Goal: Task Accomplishment & Management: Manage account settings

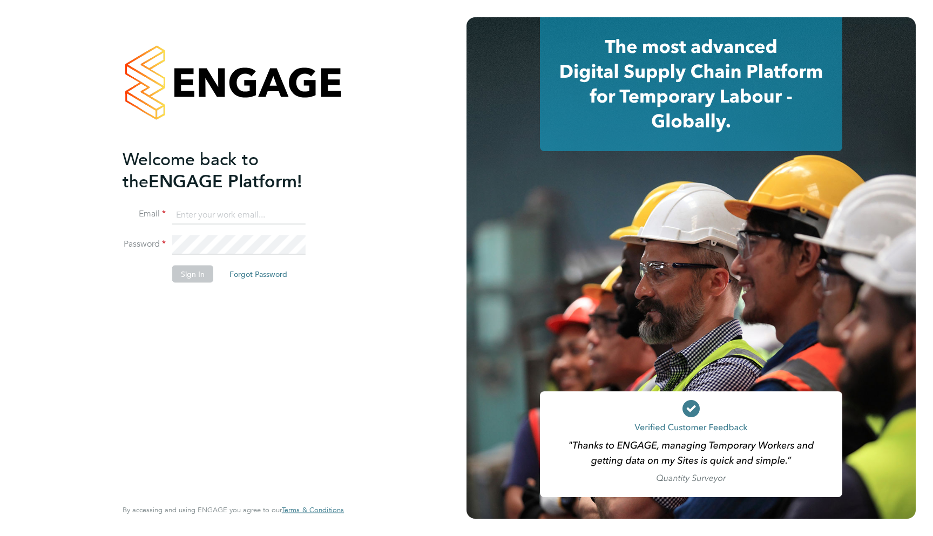
click at [241, 225] on li "Email" at bounding box center [228, 220] width 211 height 30
click at [221, 214] on input at bounding box center [238, 214] width 133 height 19
type input "support@engagelabs.io"
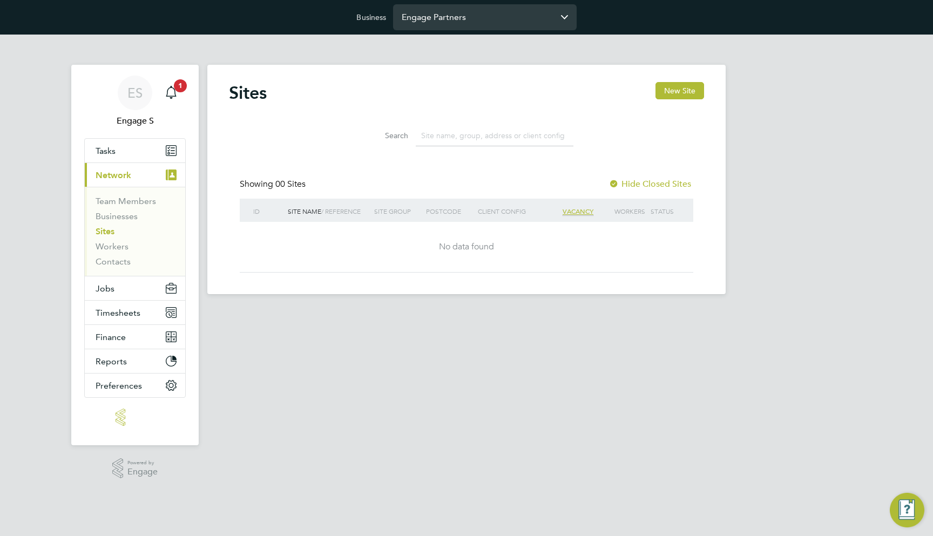
click at [468, 18] on input "Engage Partners" at bounding box center [485, 16] width 184 height 25
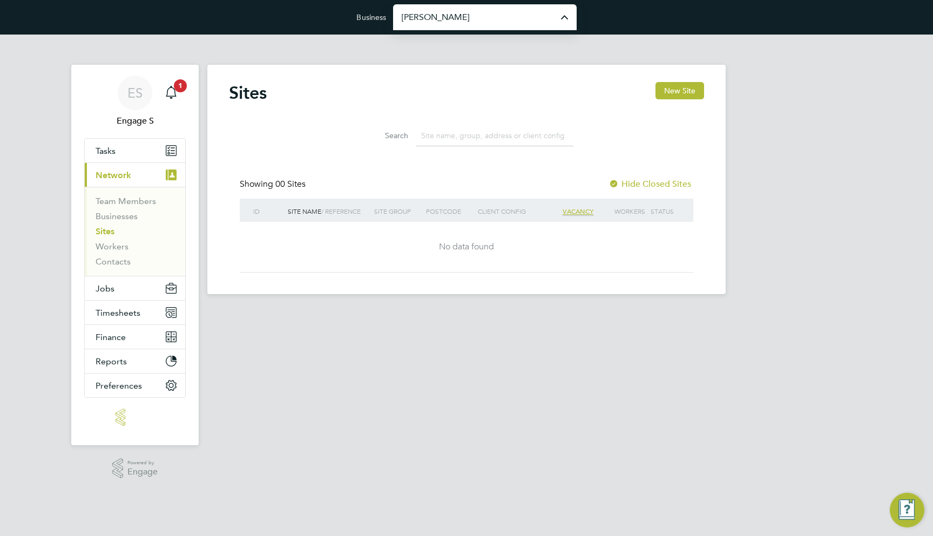
type input "[PERSON_NAME] Construction & Infrastructure Ltd"
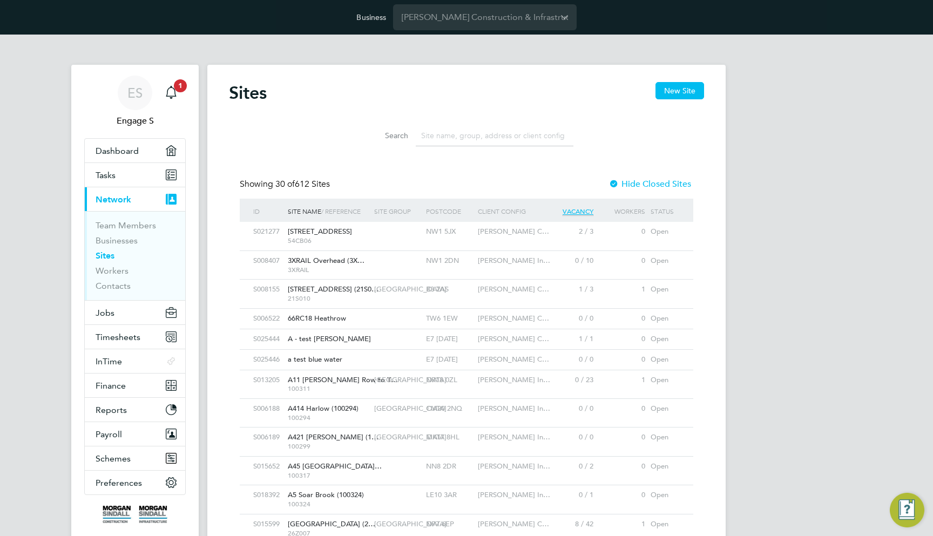
click at [484, 122] on li "Search" at bounding box center [466, 136] width 241 height 32
click at [540, 227] on div "Morgan Sindall C…" at bounding box center [509, 232] width 69 height 20
click at [585, 239] on div "2 / 3" at bounding box center [570, 232] width 52 height 20
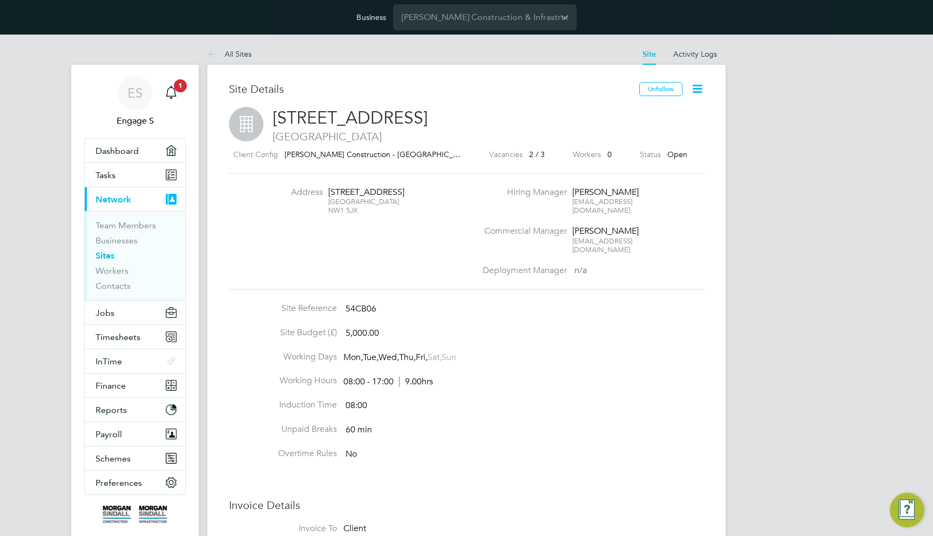
click at [698, 88] on icon at bounding box center [698, 89] width 14 height 14
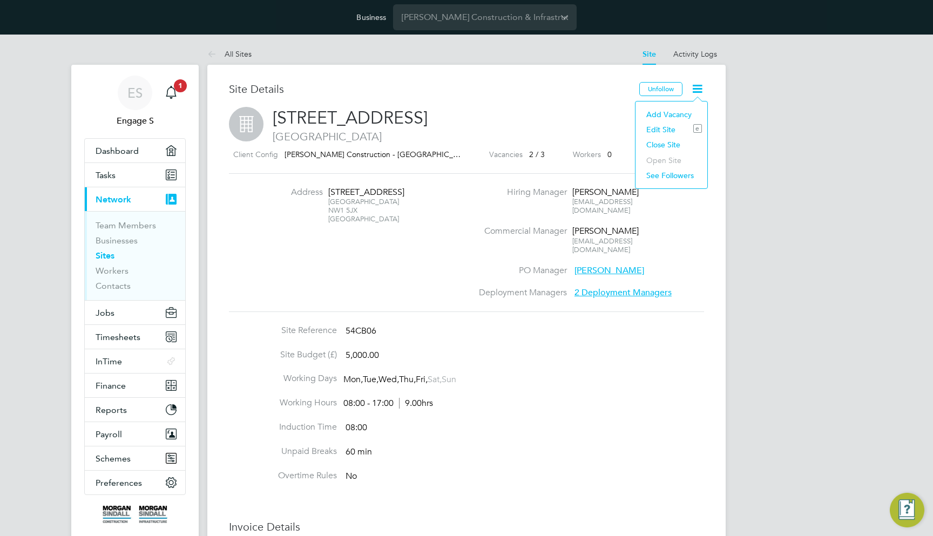
scroll to position [11, 233]
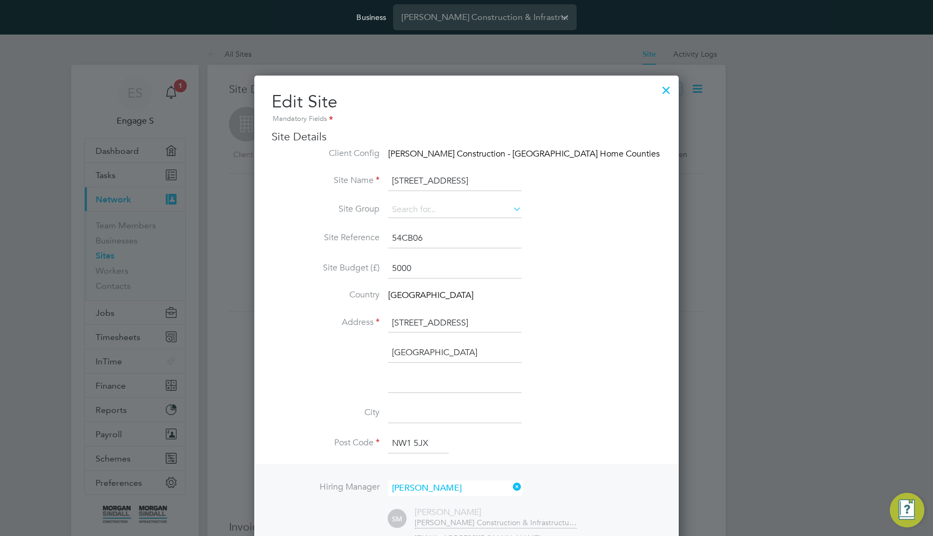
scroll to position [284, 0]
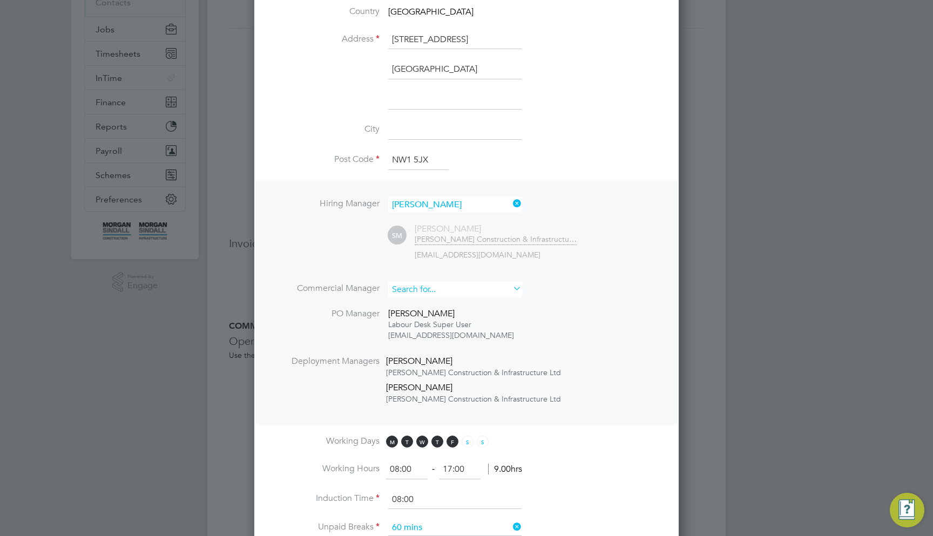
click at [457, 286] on input at bounding box center [454, 290] width 133 height 16
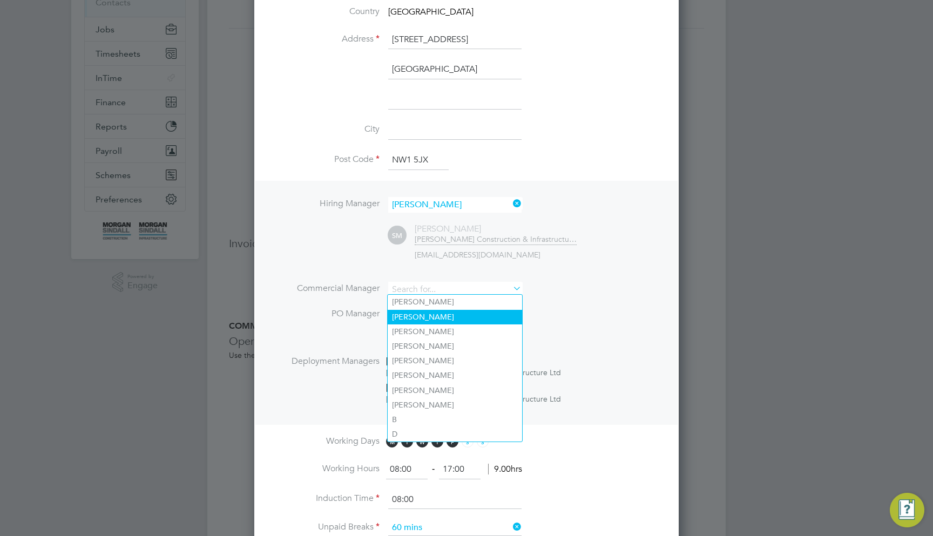
click at [428, 321] on li "Aaron S" at bounding box center [455, 317] width 134 height 15
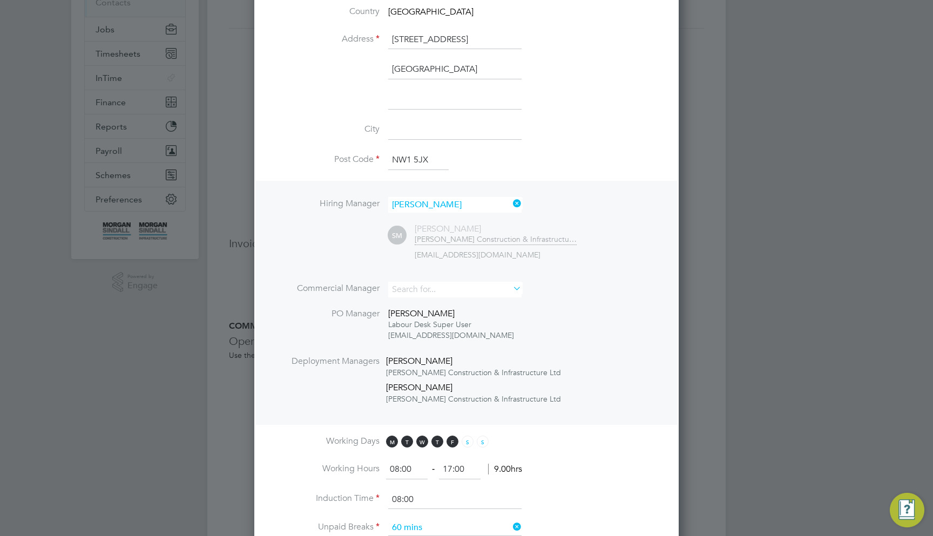
type input "Aaron S"
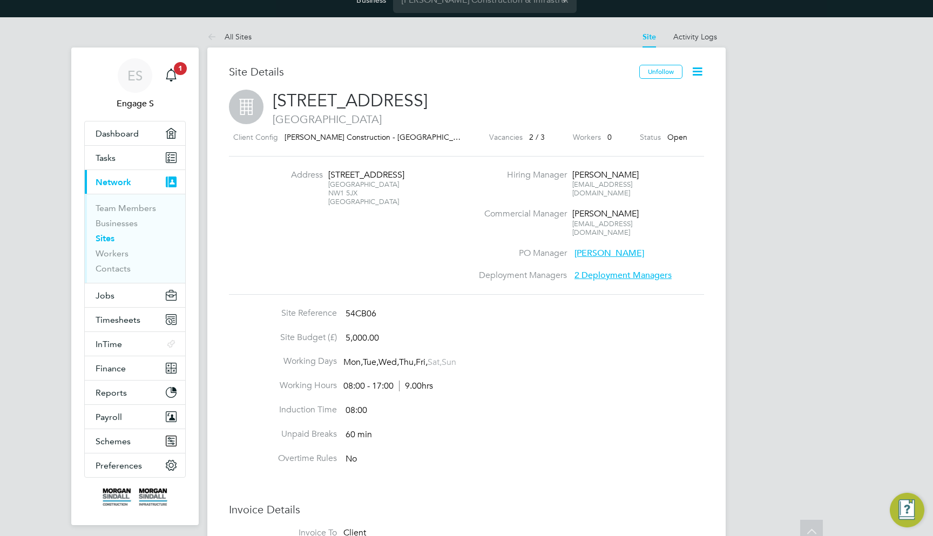
scroll to position [0, 0]
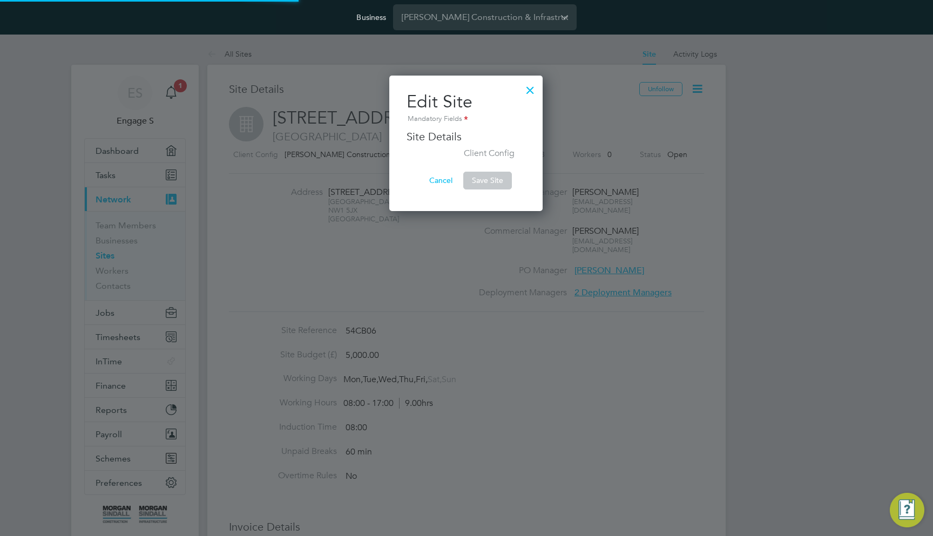
type input "29 Marylebone Road"
type input "54CB06"
type input "5000"
type input "29 Marylebone Road"
type input "London"
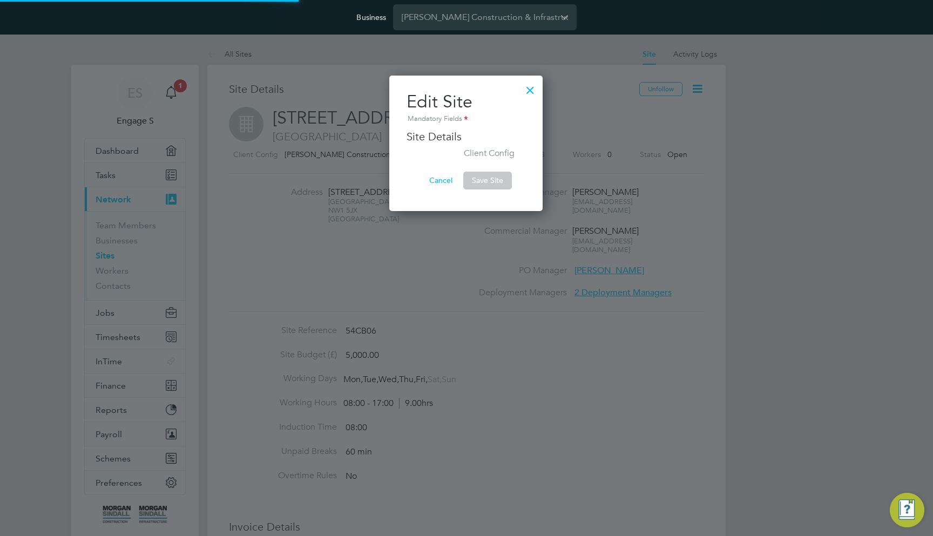
type input "NW1 5JX"
type input "Sam M"
type input "08:00"
type input "17:00"
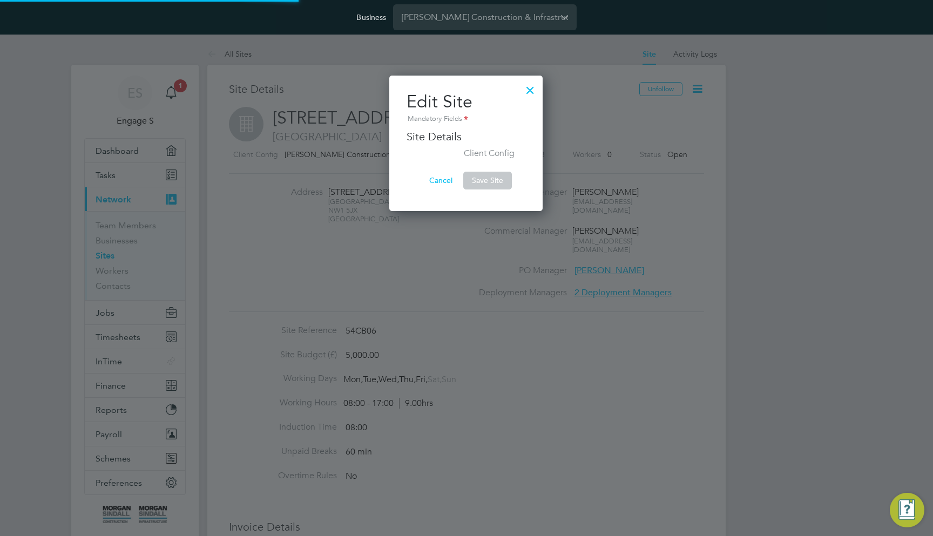
type input "08:00"
type input "60 mins"
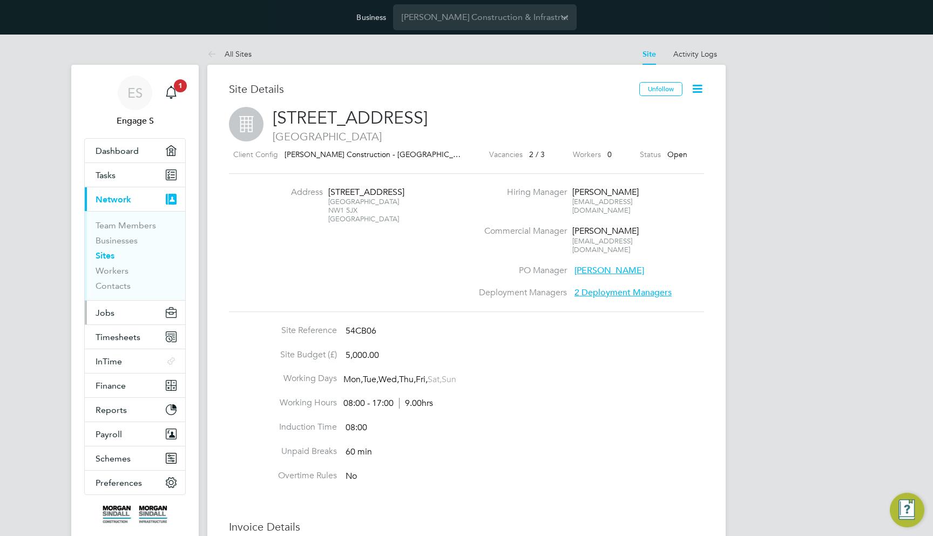
click at [117, 306] on button "Jobs" at bounding box center [135, 313] width 100 height 24
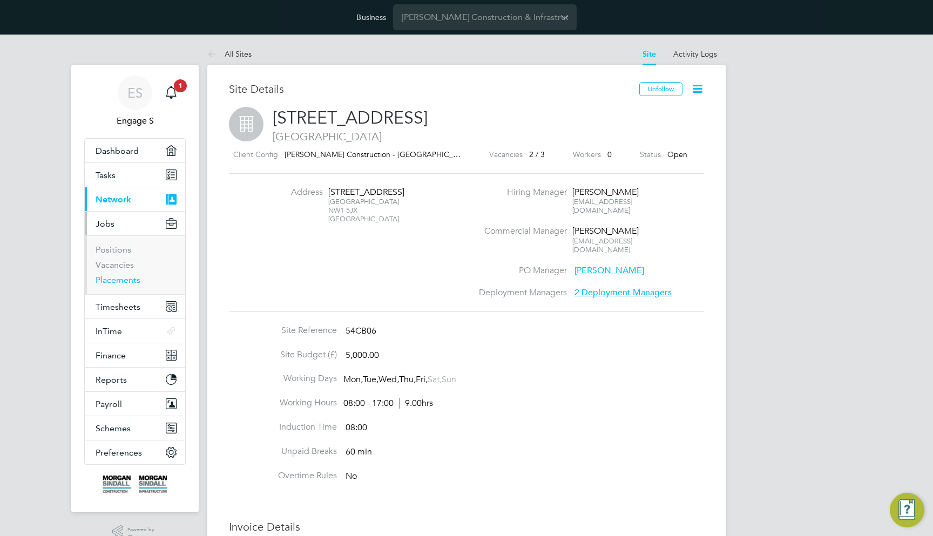
click at [127, 277] on link "Placements" at bounding box center [118, 280] width 45 height 10
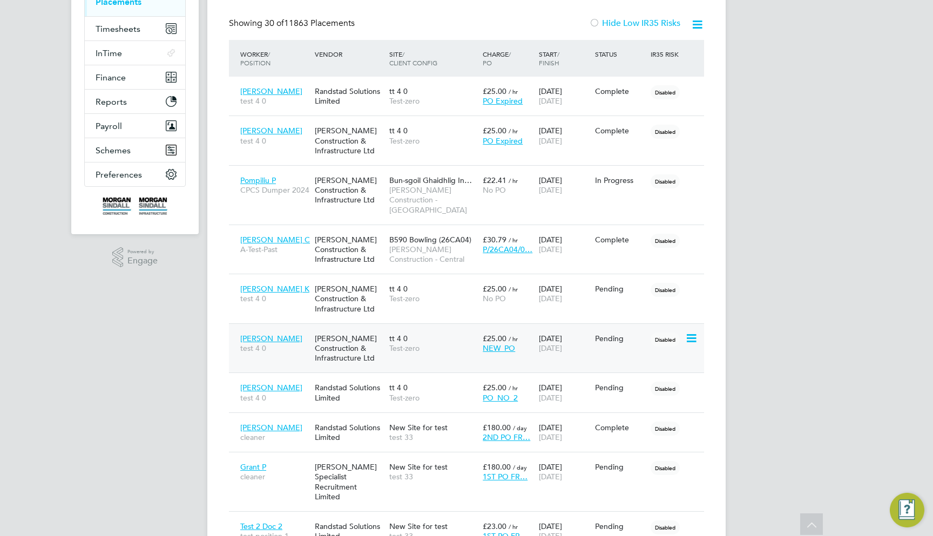
click at [448, 328] on div "tt 4 0 Test-zero" at bounding box center [433, 343] width 93 height 30
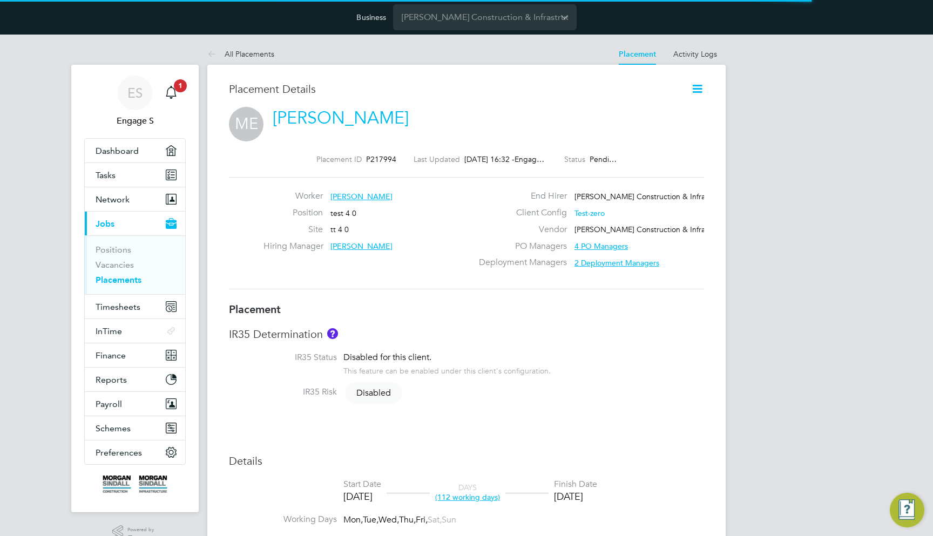
click at [696, 90] on icon at bounding box center [698, 89] width 14 height 14
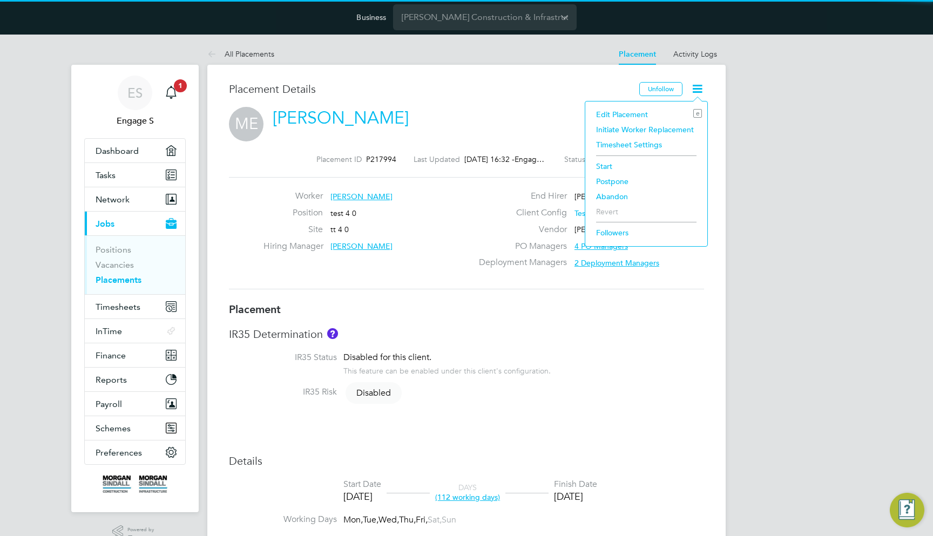
click at [607, 167] on li "Start" at bounding box center [646, 166] width 111 height 15
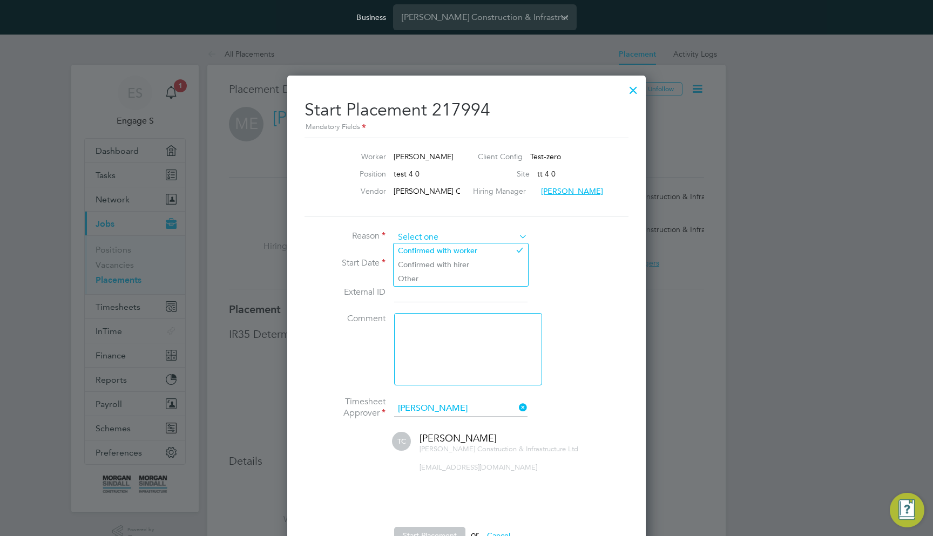
click at [492, 238] on input at bounding box center [460, 238] width 133 height 16
click at [500, 281] on li "Other" at bounding box center [461, 279] width 134 height 14
type input "Other"
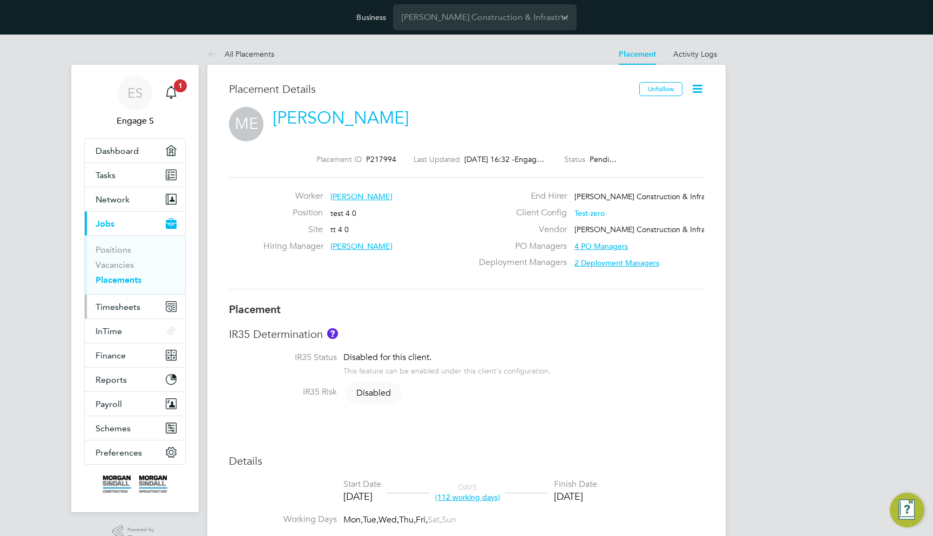
click at [143, 309] on button "Timesheets" at bounding box center [135, 307] width 100 height 24
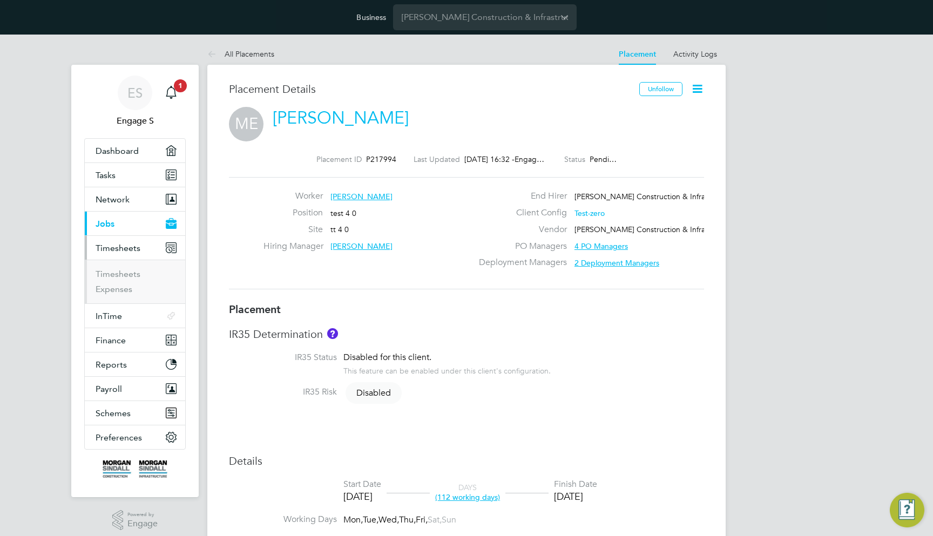
click at [130, 266] on ul "Timesheets Expenses" at bounding box center [135, 282] width 100 height 44
click at [130, 271] on link "Timesheets" at bounding box center [118, 274] width 45 height 10
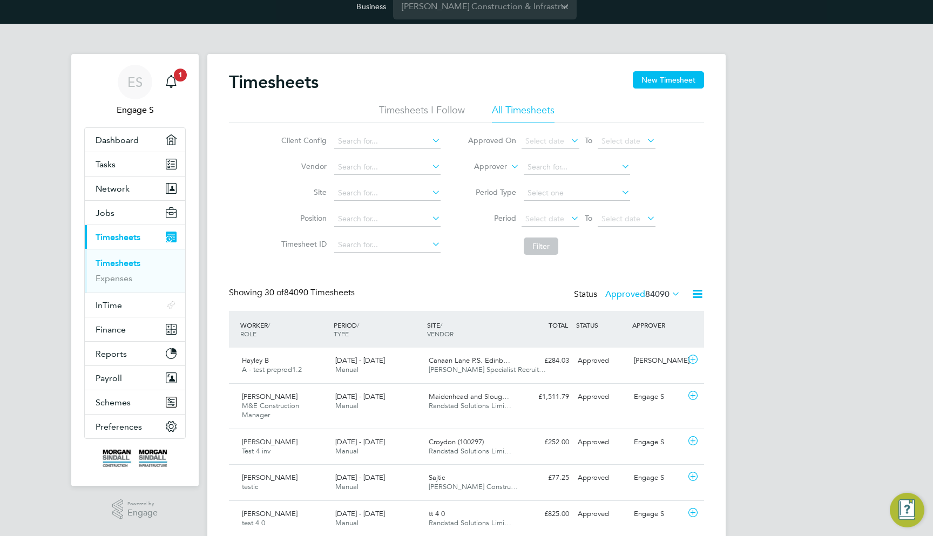
scroll to position [5, 5]
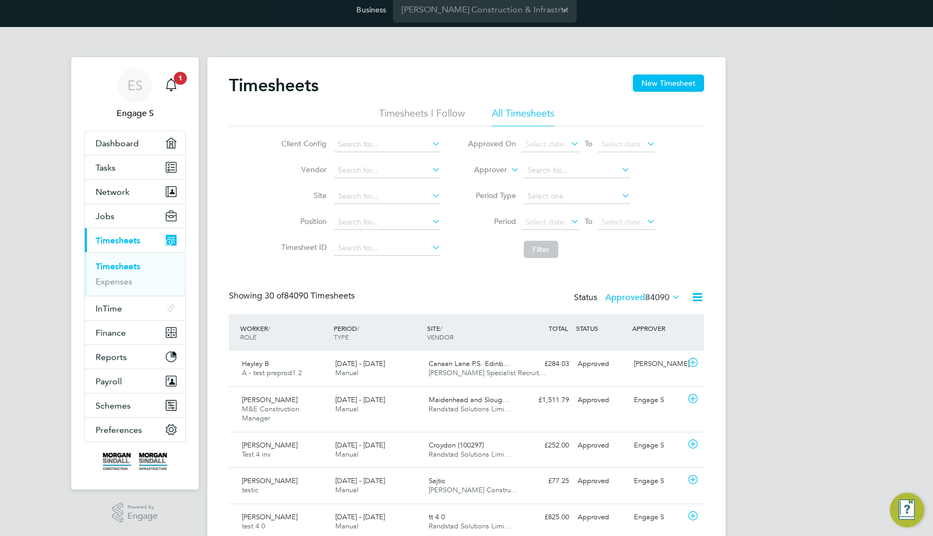
click at [620, 302] on label "Approved 84090" at bounding box center [642, 297] width 75 height 11
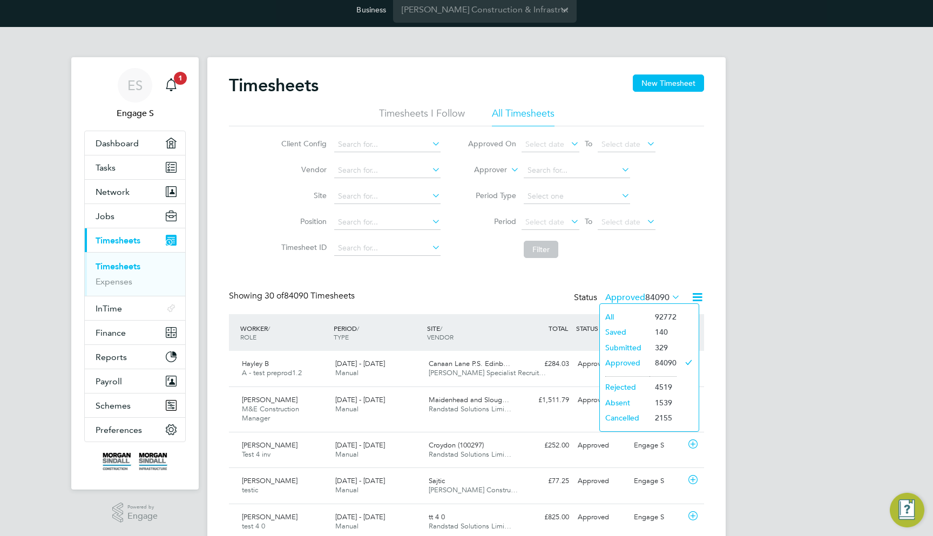
click at [618, 346] on li "Submitted" at bounding box center [625, 347] width 50 height 15
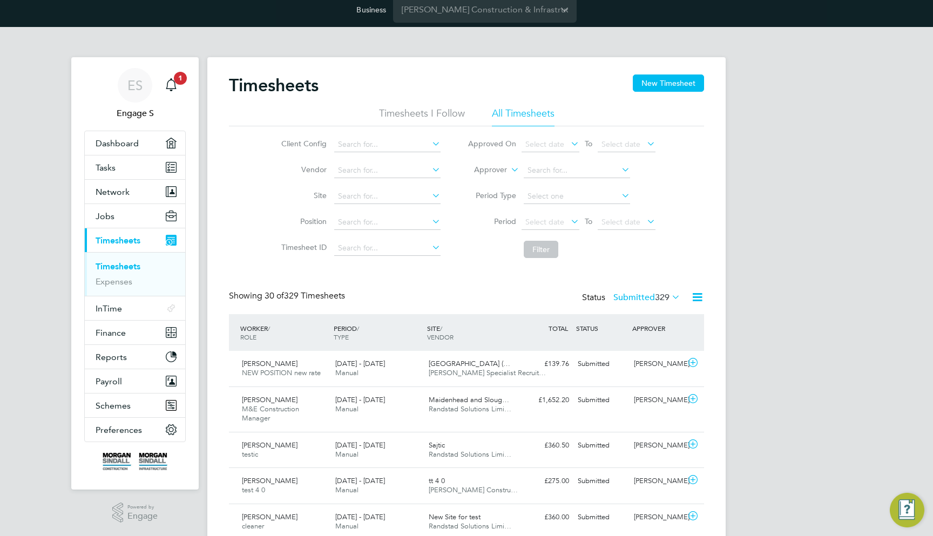
click at [584, 368] on div "Submitted" at bounding box center [602, 364] width 56 height 18
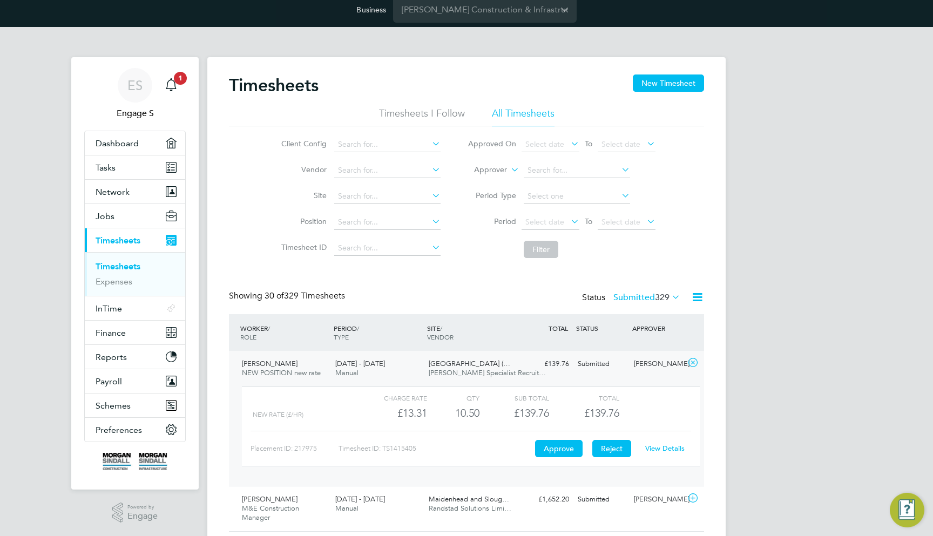
click at [620, 450] on button "Reject" at bounding box center [611, 448] width 39 height 17
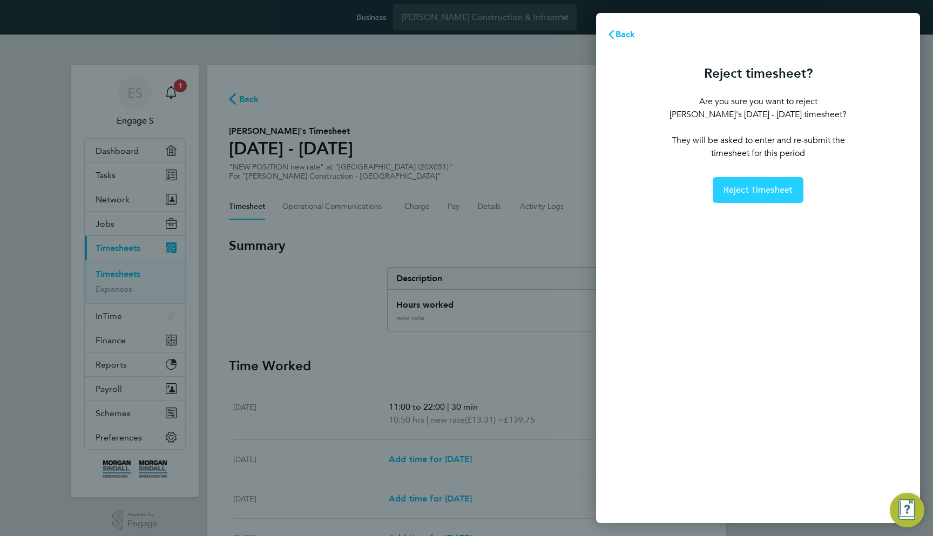
click at [745, 196] on button "Reject Timesheet" at bounding box center [758, 190] width 91 height 26
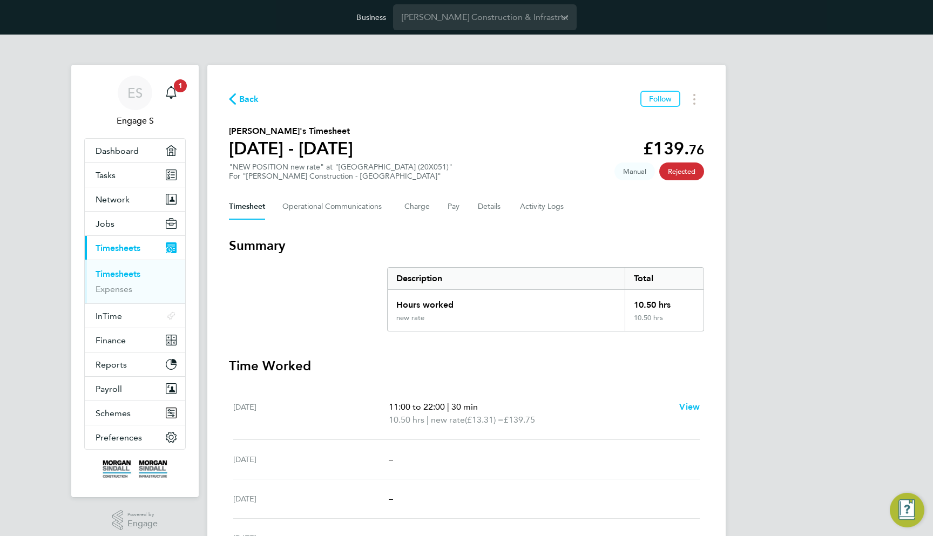
click at [126, 268] on ul "Timesheets Expenses" at bounding box center [135, 282] width 100 height 44
click at [233, 97] on icon "button" at bounding box center [232, 98] width 7 height 11
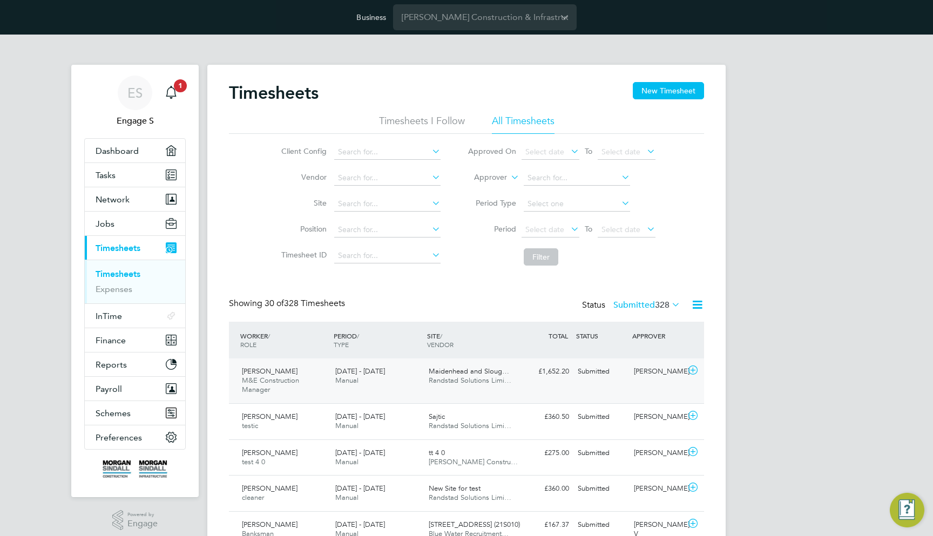
click at [589, 388] on div "[PERSON_NAME] Construction Manager [DATE] - [DATE] [DATE] - [DATE] Manual Maide…" at bounding box center [466, 381] width 475 height 45
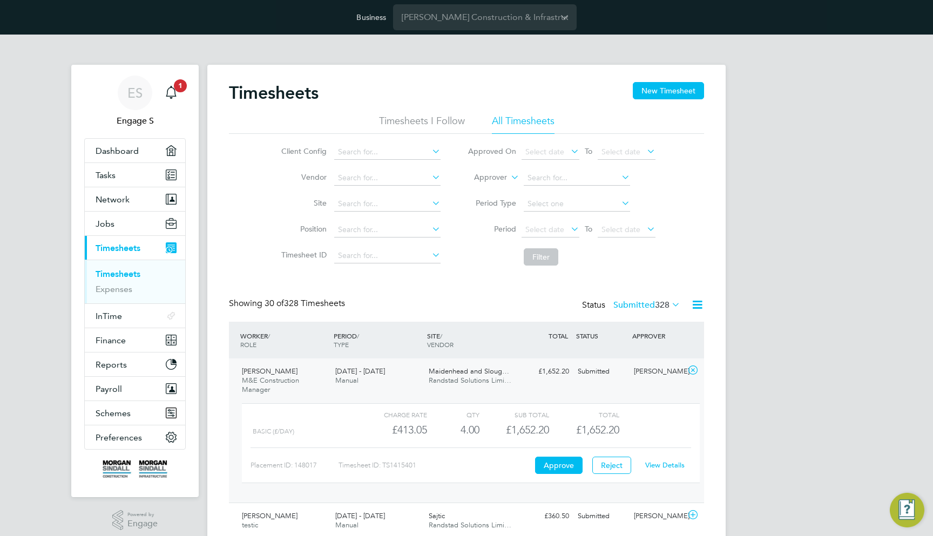
click at [659, 469] on div "View Details" at bounding box center [664, 465] width 53 height 17
click at [658, 461] on link "View Details" at bounding box center [664, 465] width 39 height 9
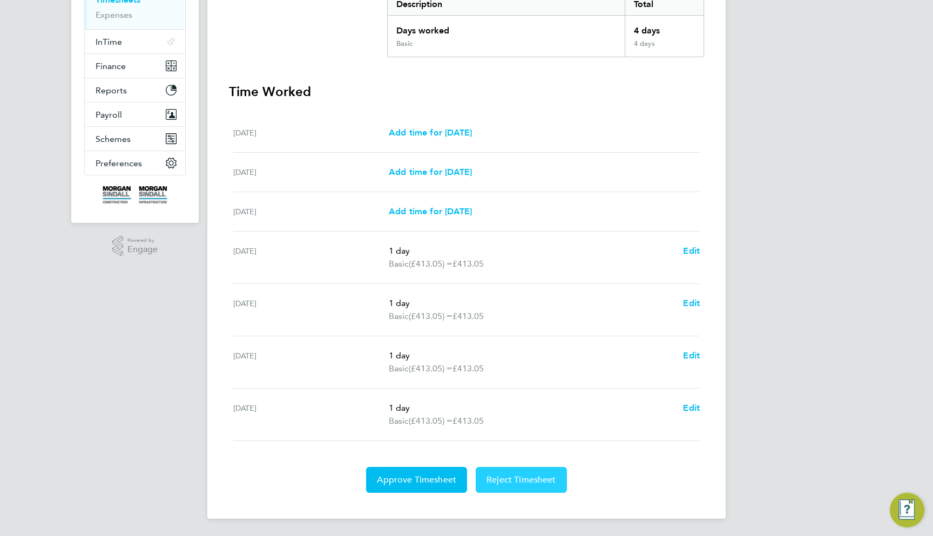
scroll to position [274, 0]
click at [534, 472] on button "Reject Timesheet" at bounding box center [521, 480] width 91 height 26
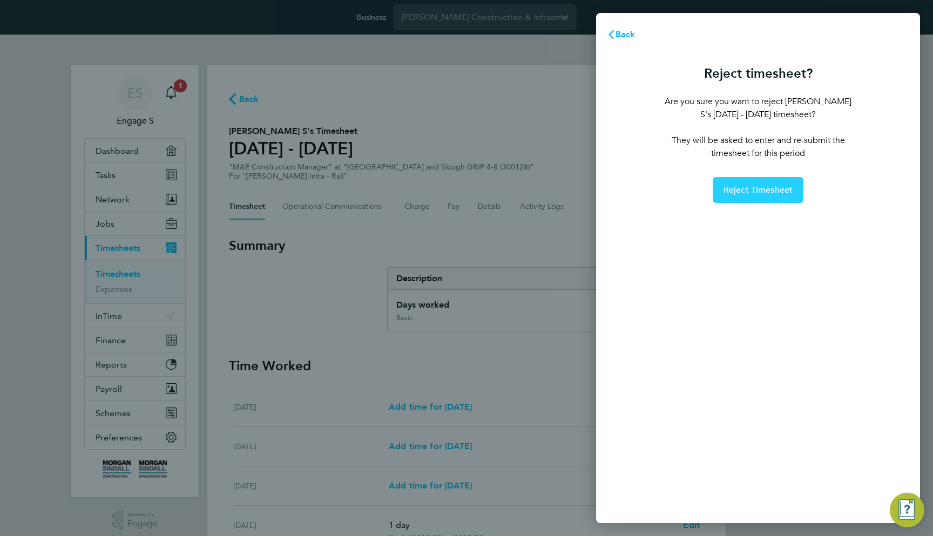
click at [750, 183] on button "Reject Timesheet" at bounding box center [758, 190] width 91 height 26
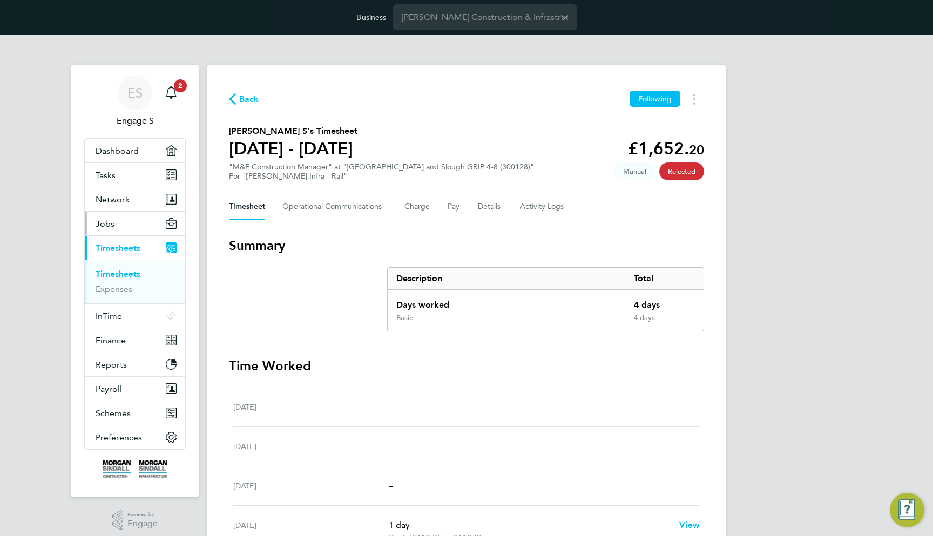
click at [125, 226] on button "Jobs" at bounding box center [135, 224] width 100 height 24
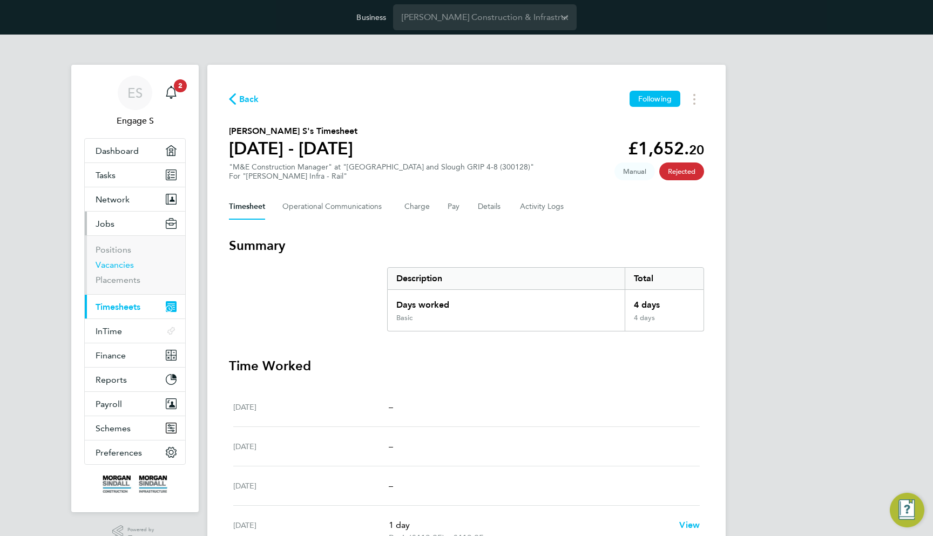
click at [114, 266] on link "Vacancies" at bounding box center [115, 265] width 38 height 10
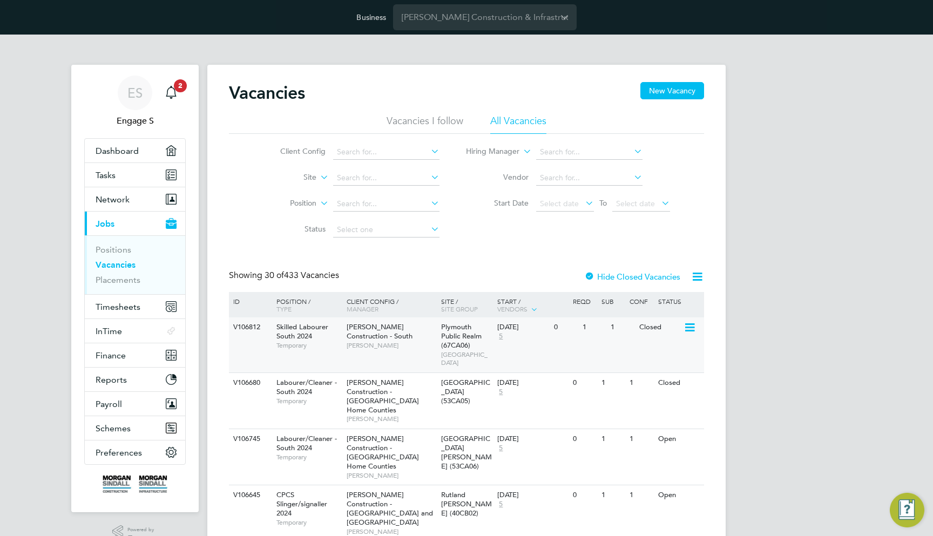
click at [548, 352] on div "V106812 Skilled Labourer South 2024 Temporary Morgan Sindall Construction - Sou…" at bounding box center [466, 345] width 475 height 55
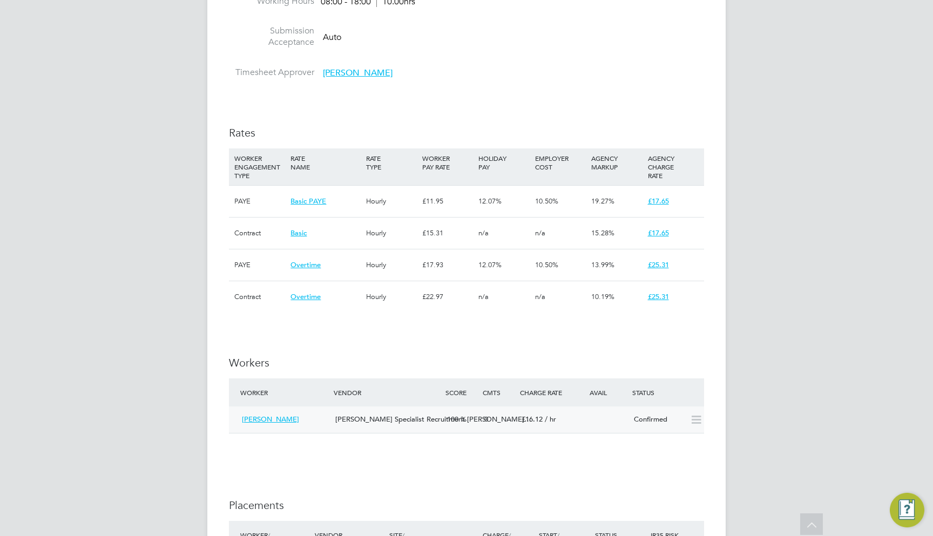
scroll to position [675, 0]
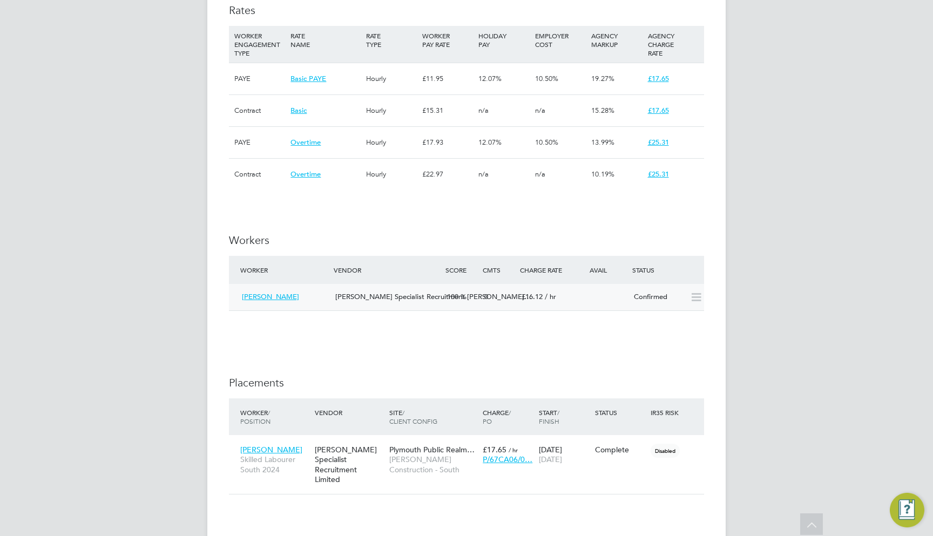
click at [696, 293] on icon at bounding box center [697, 297] width 14 height 9
